Goal: Task Accomplishment & Management: Manage account settings

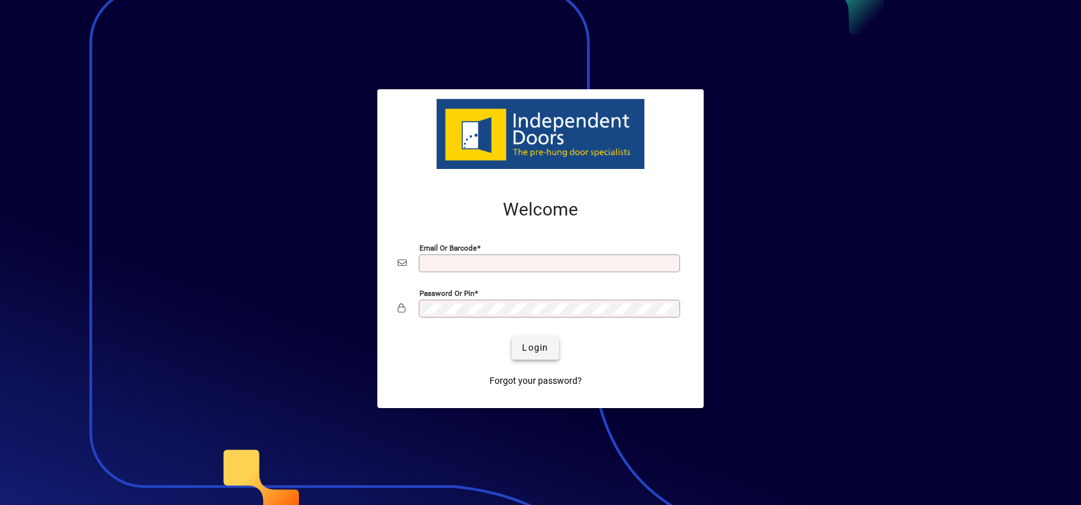
type input "**********"
click at [516, 349] on span "submit" at bounding box center [535, 348] width 47 height 31
